Goal: Find specific page/section: Find specific page/section

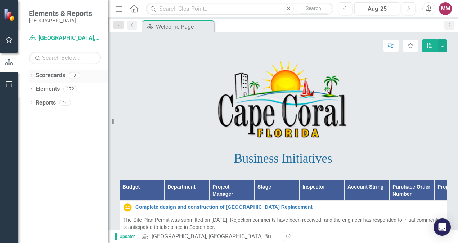
click at [31, 76] on icon at bounding box center [32, 75] width 2 height 3
click at [35, 100] on icon "Dropdown" at bounding box center [34, 102] width 5 height 4
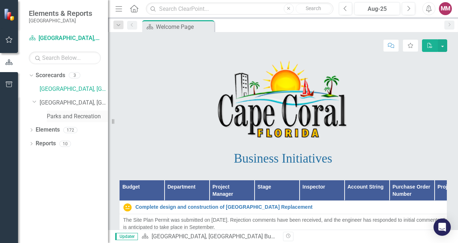
click at [72, 114] on link "Parks and Recreation" at bounding box center [77, 116] width 61 height 8
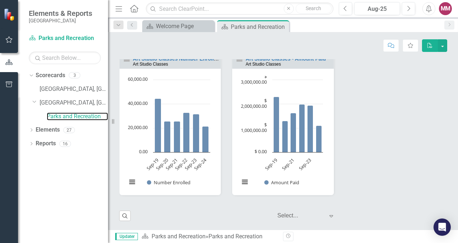
scroll to position [773, 0]
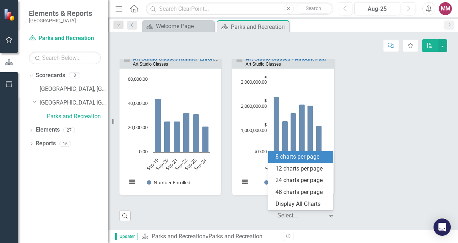
click at [328, 216] on icon "Expand" at bounding box center [331, 216] width 7 height 6
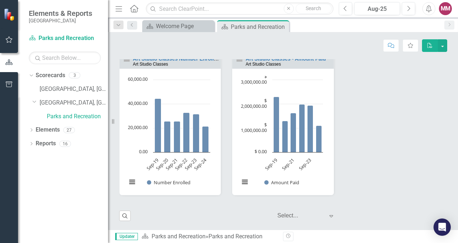
click at [366, 199] on div "Park and Recreation Parks and Recreationn Loading... Chart Bar chart with 2 dat…" at bounding box center [283, 52] width 339 height 304
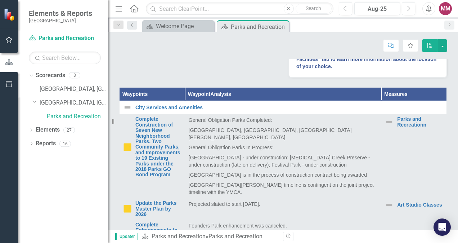
scroll to position [0, 0]
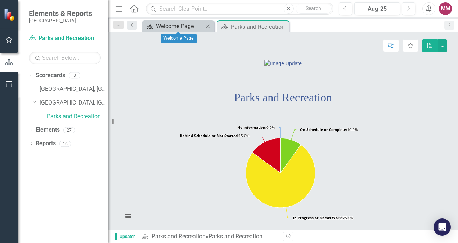
click at [184, 24] on div "Welcome Page" at bounding box center [180, 26] width 48 height 9
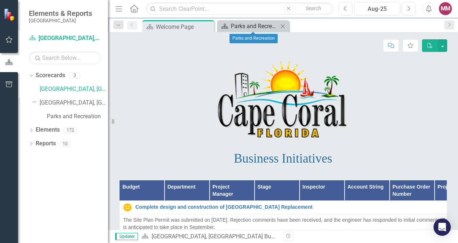
click at [254, 26] on div "Parks and Recreation" at bounding box center [255, 26] width 48 height 9
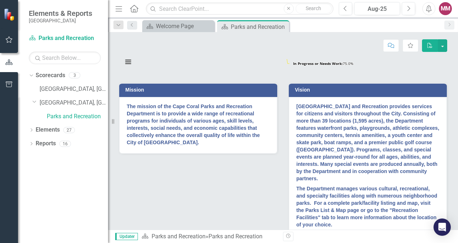
scroll to position [153, 0]
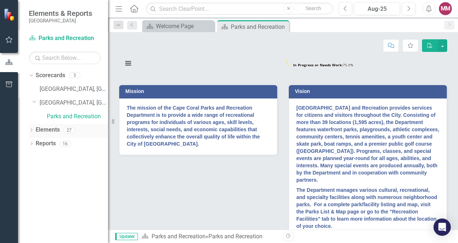
click at [30, 129] on icon "Dropdown" at bounding box center [31, 131] width 5 height 4
click at [131, 68] on button "View chart menu, Chart" at bounding box center [128, 63] width 10 height 10
click at [128, 68] on div "Download PNG image Download JPEG image Download PDF document Download SVG vecto…" at bounding box center [158, 33] width 91 height 70
click at [128, 68] on button "View chart menu, Chart" at bounding box center [128, 63] width 10 height 10
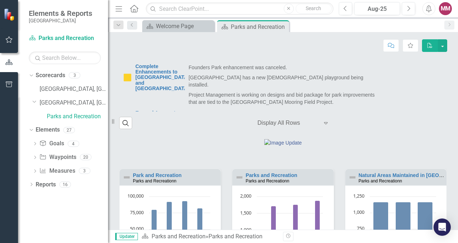
scroll to position [474, 0]
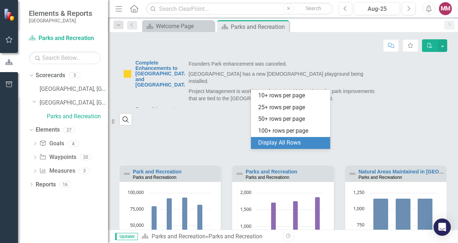
click at [322, 122] on icon "Expand" at bounding box center [325, 119] width 7 height 6
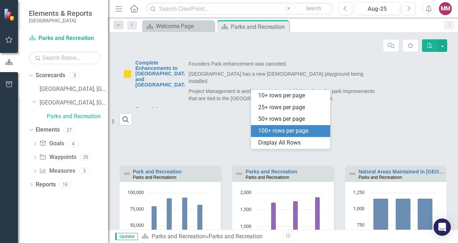
click at [304, 131] on div "100+ rows per page" at bounding box center [292, 131] width 68 height 8
click at [322, 122] on icon "Expand" at bounding box center [325, 119] width 7 height 6
click at [298, 134] on div "100+ rows per page" at bounding box center [292, 131] width 68 height 8
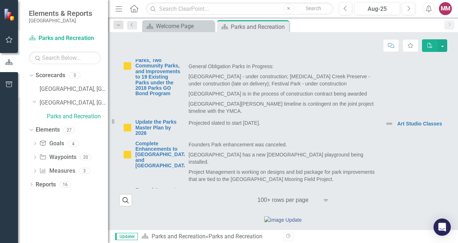
scroll to position [402, 0]
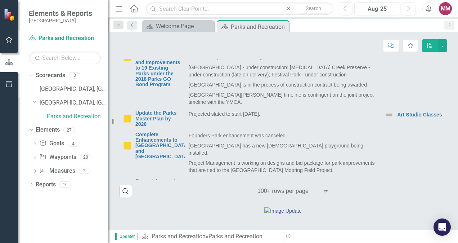
click at [104, 236] on div "Dropdown Scorecards 3 [GEOGRAPHIC_DATA], [GEOGRAPHIC_DATA] Business Initiatives…" at bounding box center [63, 156] width 90 height 173
